Goal: Information Seeking & Learning: Compare options

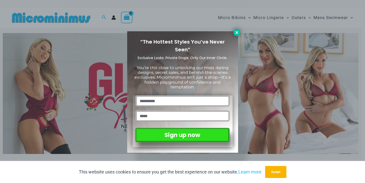
click at [235, 31] on icon at bounding box center [236, 32] width 5 height 5
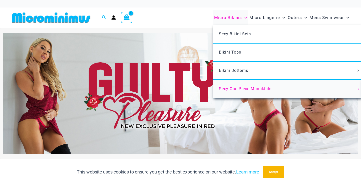
click at [240, 87] on span "Sexy One Piece Monokinis" at bounding box center [245, 88] width 53 height 5
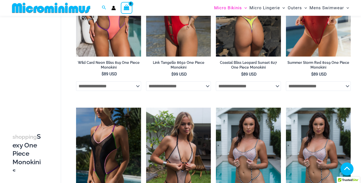
scroll to position [171, 0]
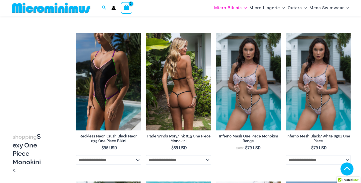
click at [197, 89] on img at bounding box center [178, 81] width 65 height 97
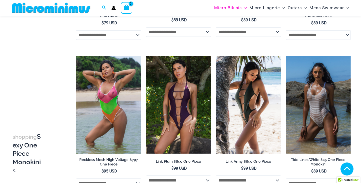
scroll to position [446, 0]
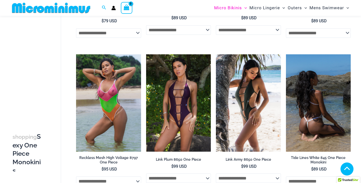
click at [315, 108] on img at bounding box center [318, 102] width 65 height 97
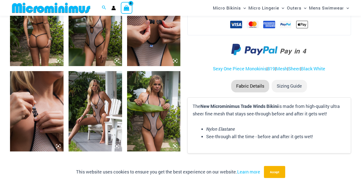
scroll to position [323, 0]
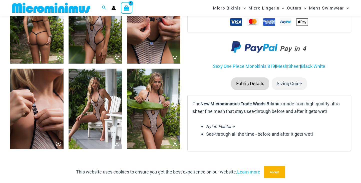
click at [159, 129] on img at bounding box center [154, 109] width 54 height 80
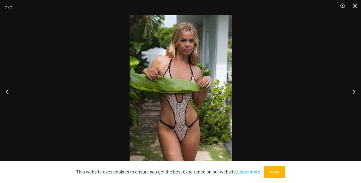
click at [160, 128] on img at bounding box center [181, 91] width 102 height 153
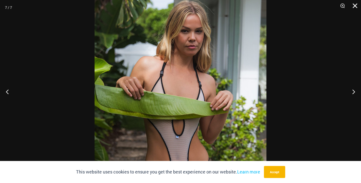
click at [355, 6] on button "Close" at bounding box center [353, 7] width 13 height 15
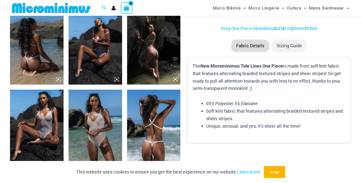
scroll to position [320, 0]
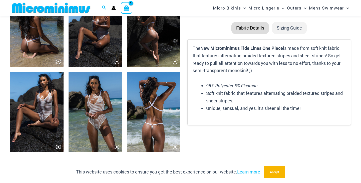
click at [44, 115] on img at bounding box center [37, 112] width 54 height 80
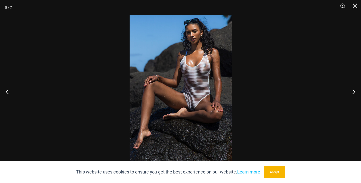
click at [208, 96] on img at bounding box center [181, 91] width 102 height 153
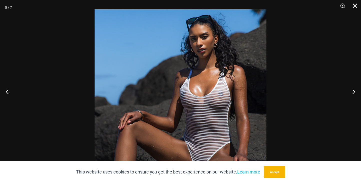
click at [352, 6] on button "Close" at bounding box center [353, 7] width 13 height 15
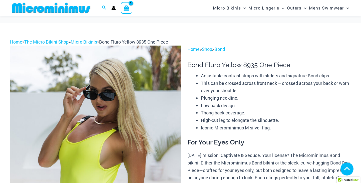
scroll to position [121, 0]
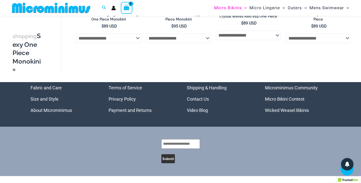
scroll to position [1036, 0]
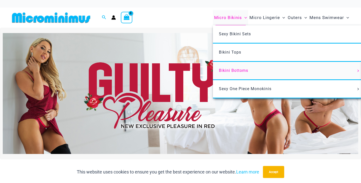
click at [238, 71] on span "Bikini Bottoms" at bounding box center [233, 70] width 29 height 5
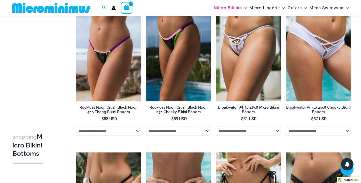
scroll to position [571, 0]
